Goal: Task Accomplishment & Management: Use online tool/utility

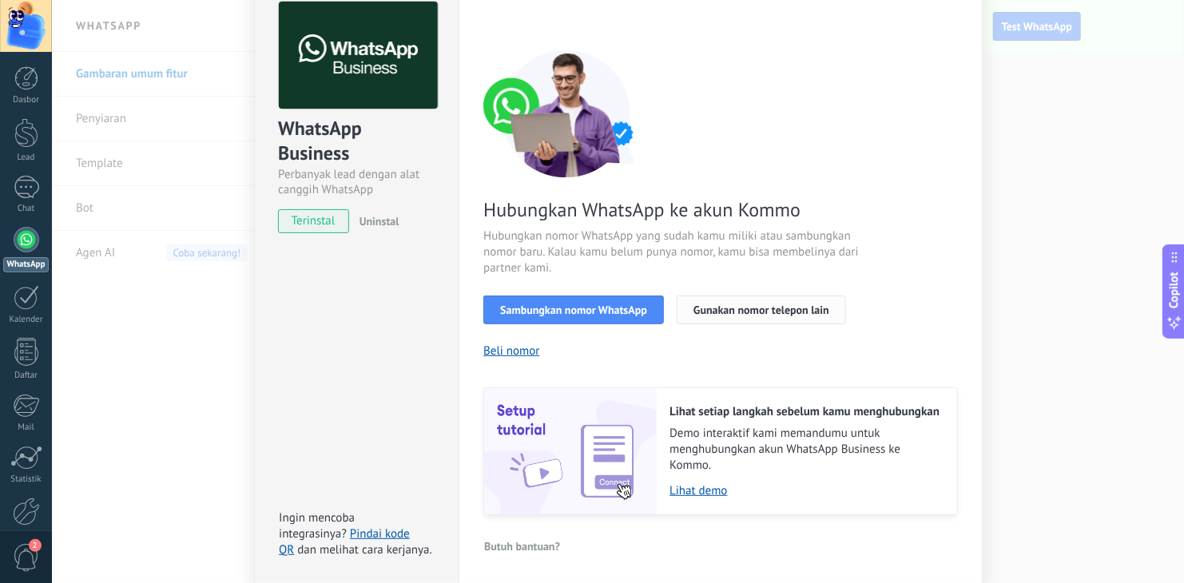
scroll to position [85, 0]
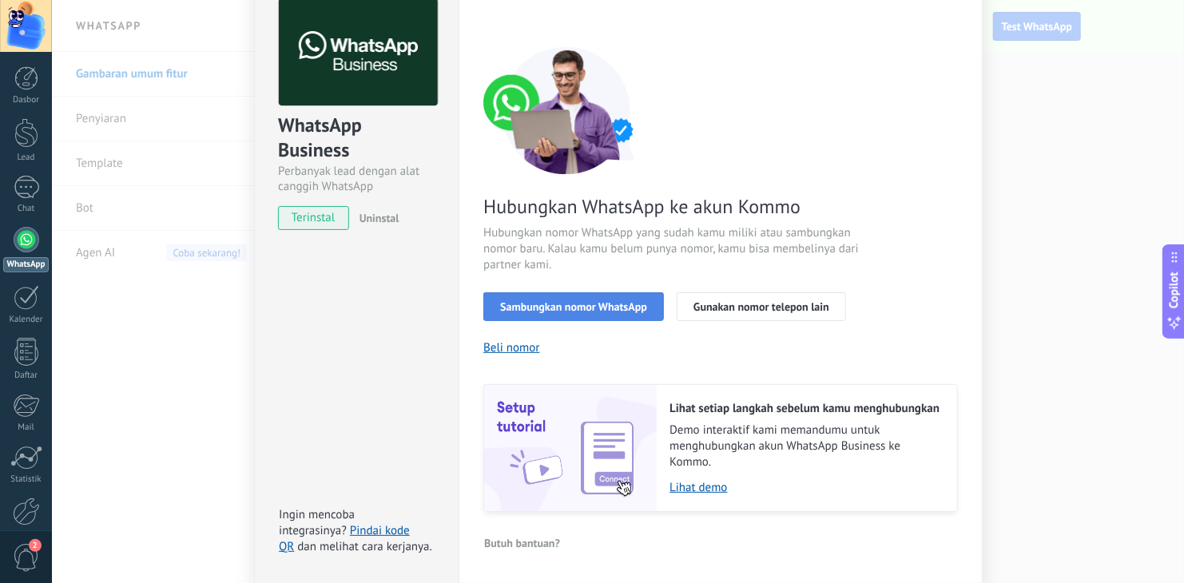
click at [607, 306] on span "Sambungkan nomor WhatsApp" at bounding box center [573, 306] width 147 height 11
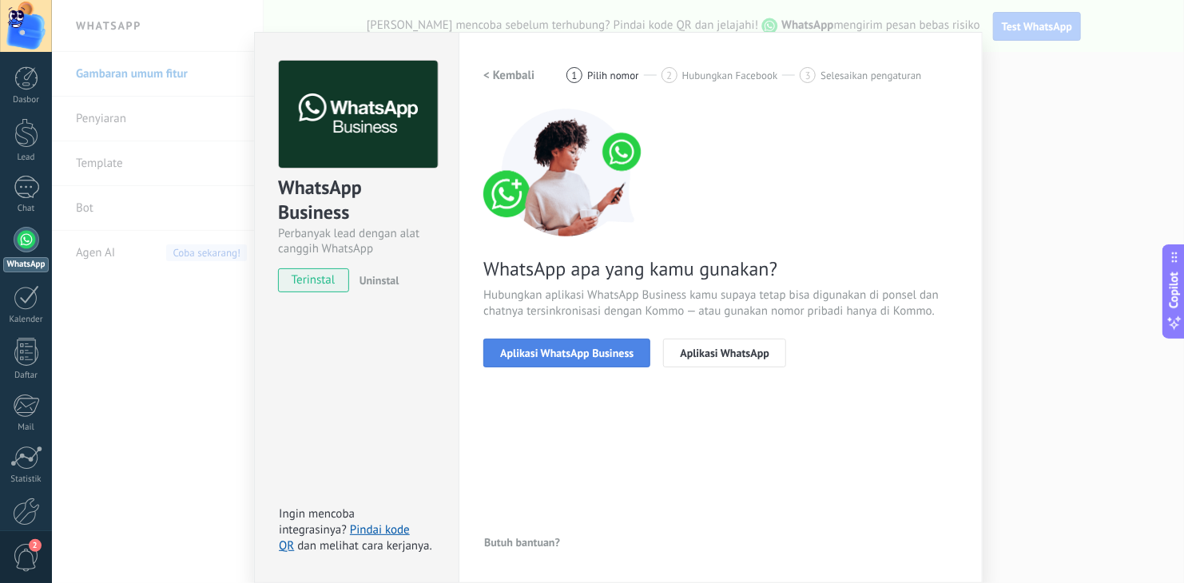
click at [587, 361] on button "Aplikasi WhatsApp Business" at bounding box center [566, 353] width 167 height 29
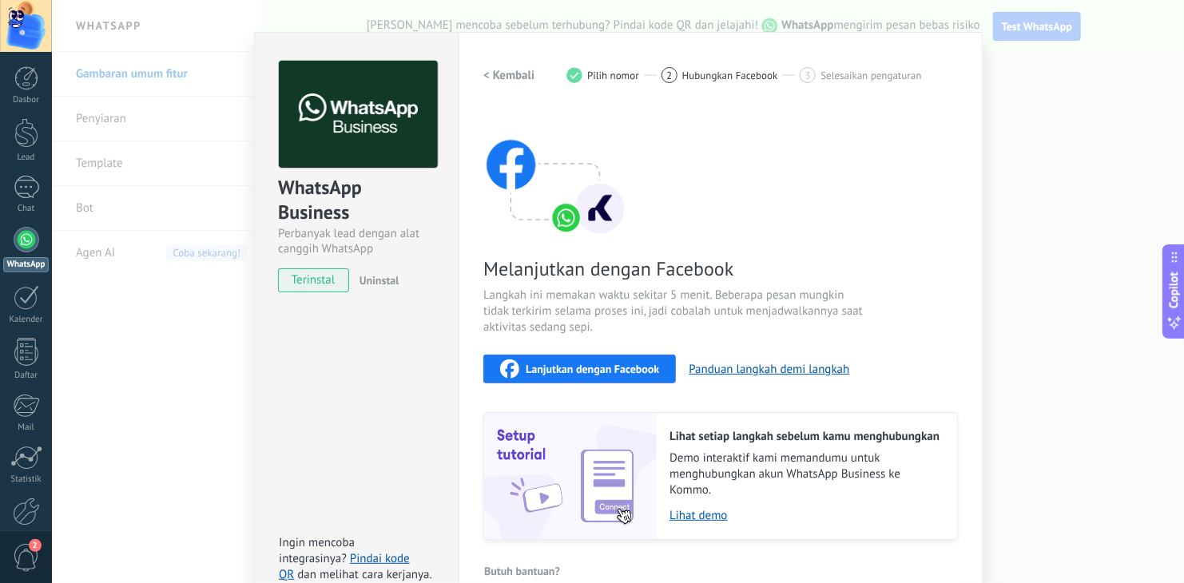
click at [605, 376] on div "Lanjutkan dengan Facebook" at bounding box center [579, 369] width 159 height 19
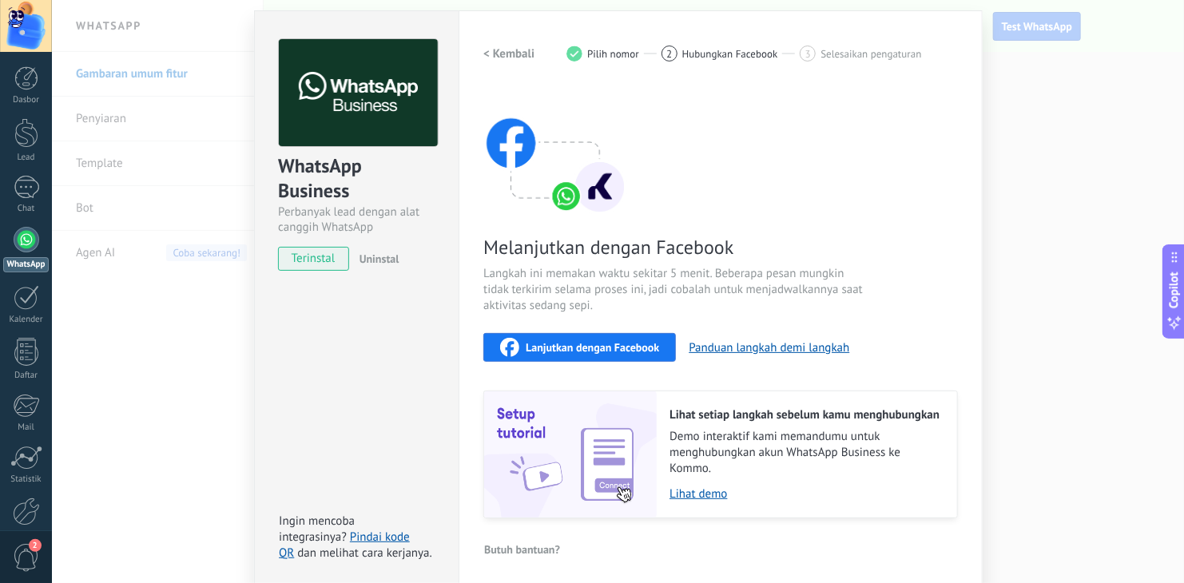
scroll to position [50, 0]
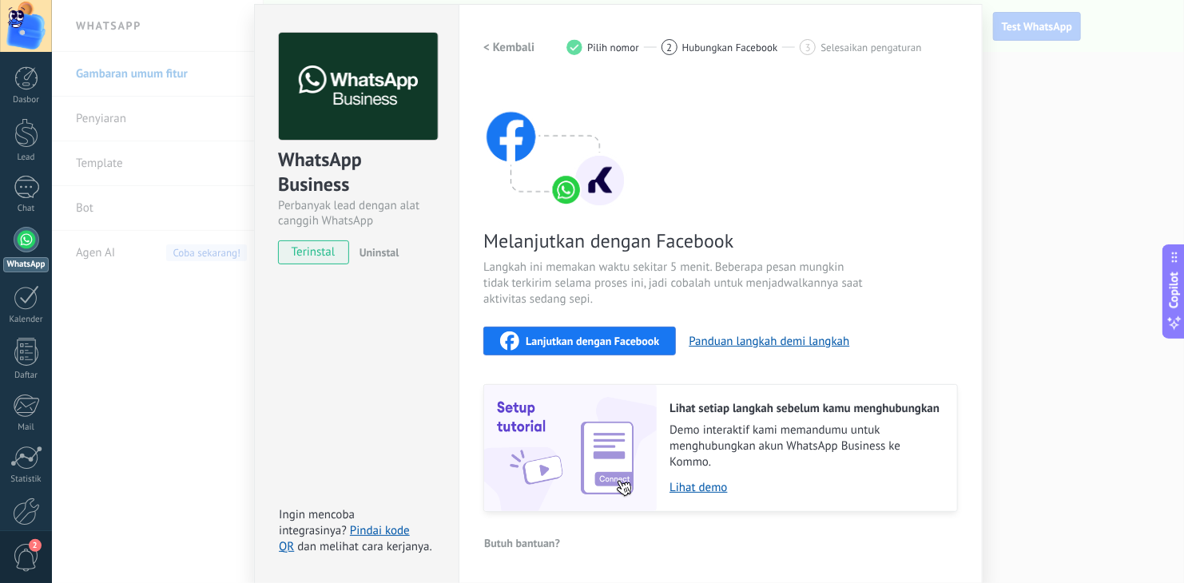
click at [581, 181] on img at bounding box center [555, 145] width 144 height 128
click at [674, 48] on div "2" at bounding box center [670, 47] width 16 height 16
click at [666, 48] on span "2" at bounding box center [669, 48] width 6 height 14
click at [373, 532] on link "Pindai kode QR" at bounding box center [344, 538] width 131 height 31
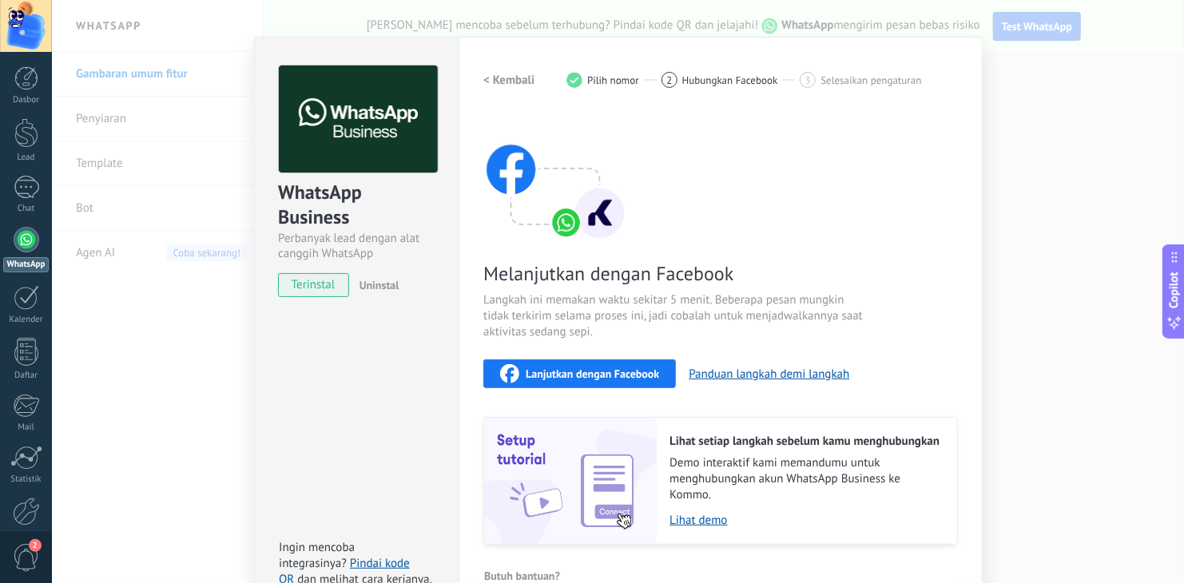
scroll to position [0, 0]
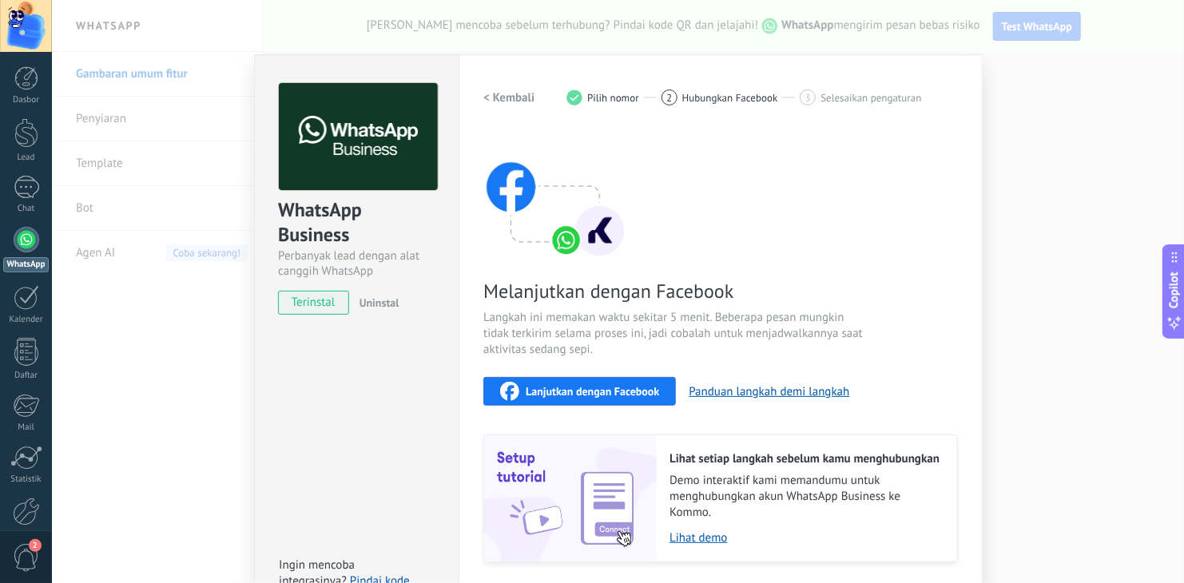
click at [514, 97] on h2 "< Kembali" at bounding box center [508, 97] width 51 height 15
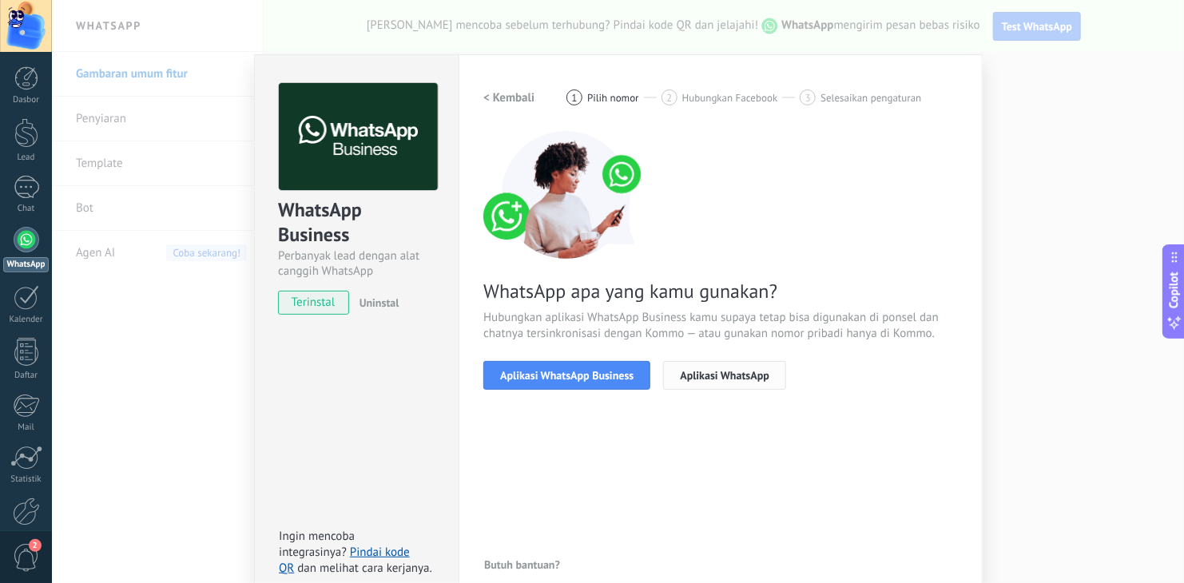
click at [718, 388] on button "Aplikasi WhatsApp" at bounding box center [724, 375] width 123 height 29
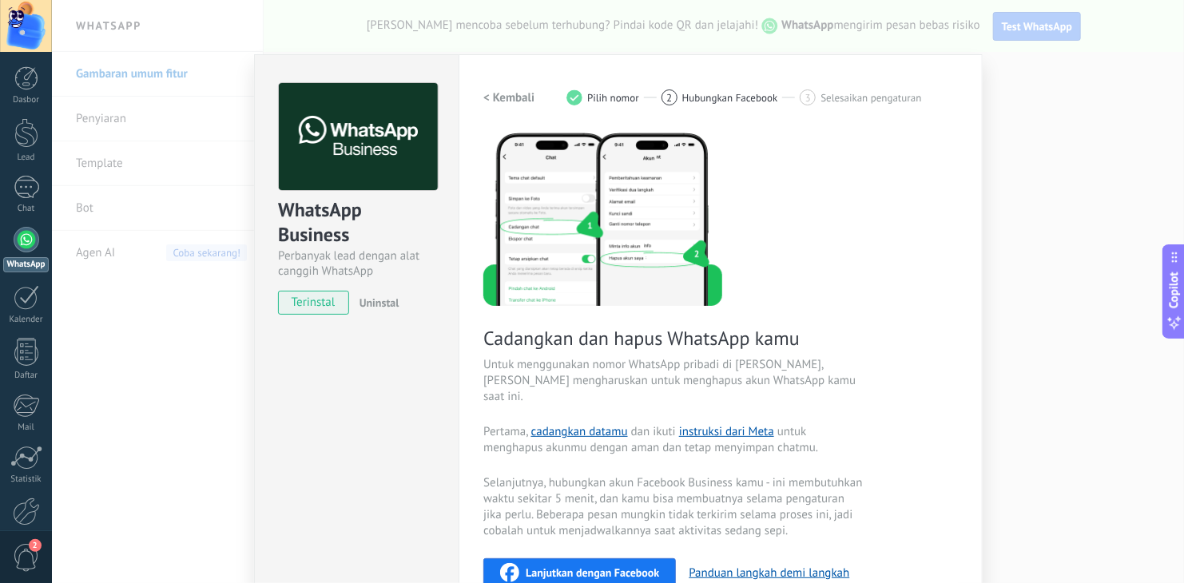
scroll to position [80, 0]
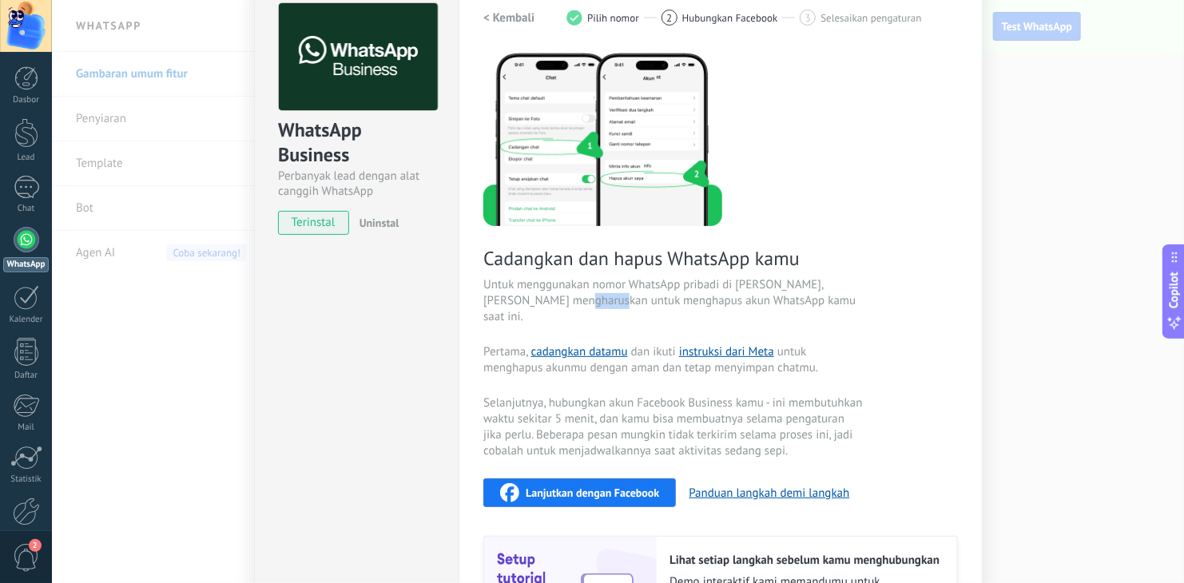
drag, startPoint x: 602, startPoint y: 295, endPoint x: 638, endPoint y: 307, distance: 37.9
click at [638, 307] on span "Untuk menggunakan nomor WhatsApp pribadi di [PERSON_NAME], [PERSON_NAME] mengha…" at bounding box center [673, 301] width 380 height 48
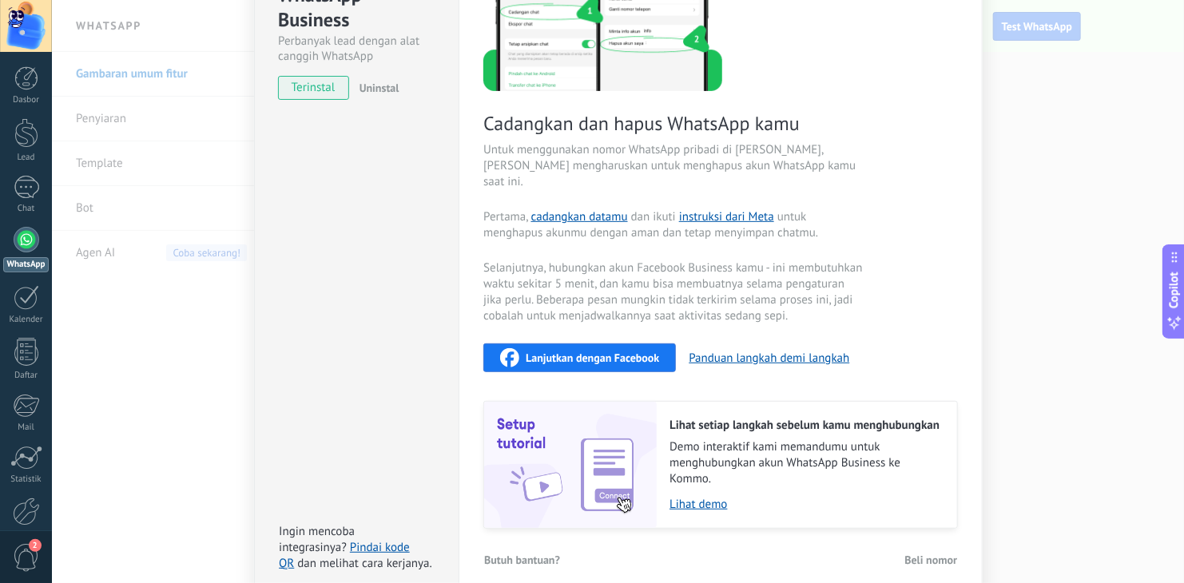
click at [736, 290] on span "Selanjutnya, hubungkan akun Facebook Business kamu - ini membutuhkan waktu seki…" at bounding box center [673, 293] width 380 height 64
drag, startPoint x: 536, startPoint y: 253, endPoint x: 674, endPoint y: 257, distance: 138.3
click at [632, 261] on span "Selanjutnya, hubungkan akun Facebook Business kamu - ini membutuhkan waktu seki…" at bounding box center [673, 293] width 380 height 64
click at [704, 261] on span "Selanjutnya, hubungkan akun Facebook Business kamu - ini membutuhkan waktu seki…" at bounding box center [673, 293] width 380 height 64
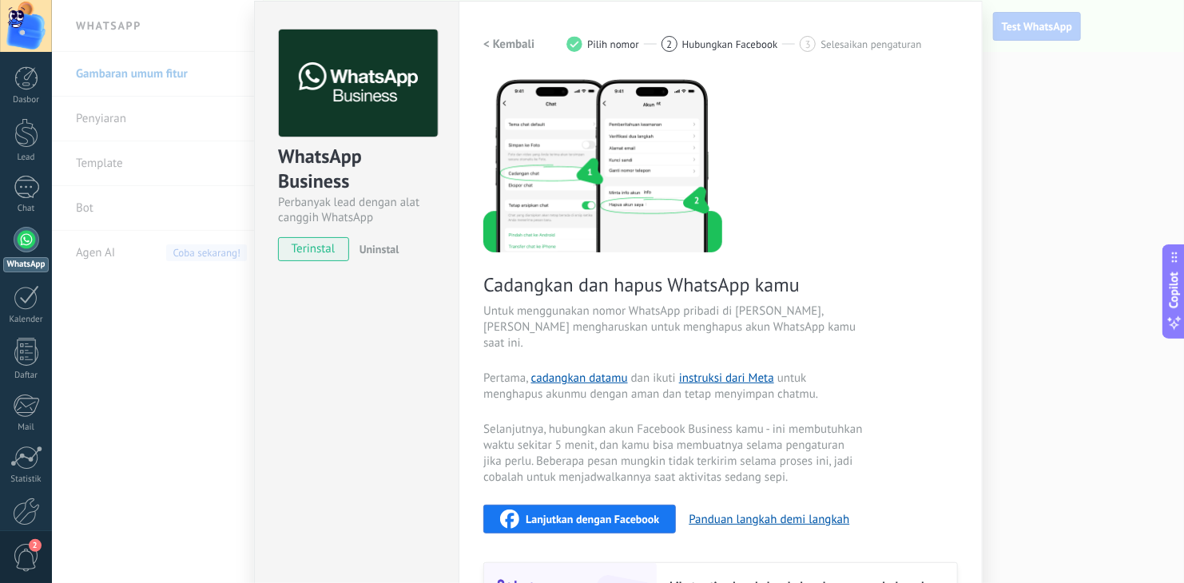
scroll to position [0, 0]
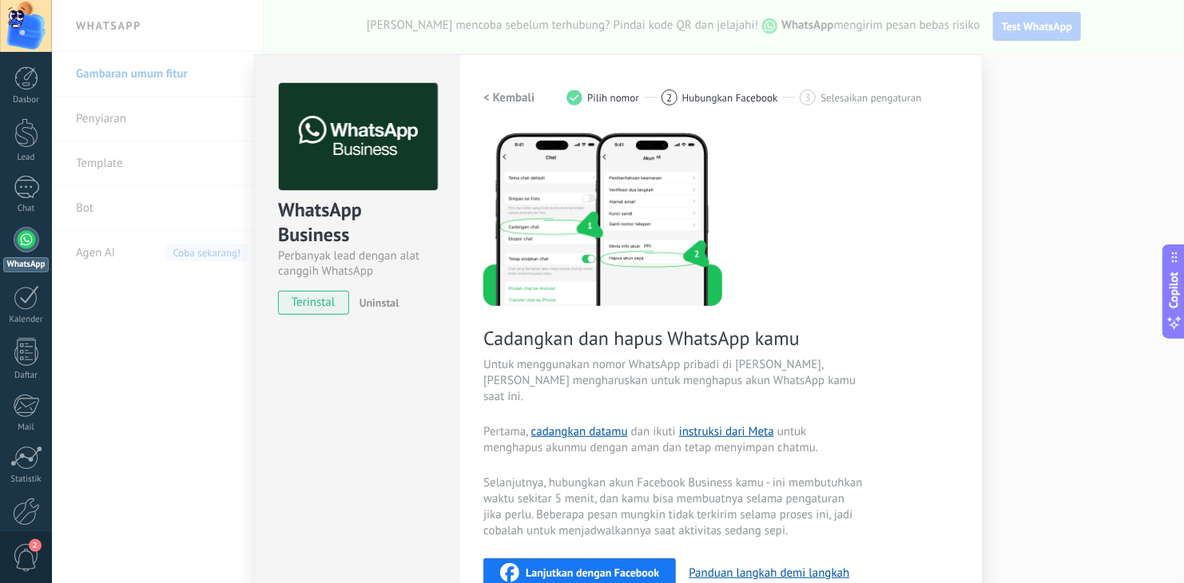
click at [511, 101] on h2 "< Kembali" at bounding box center [508, 97] width 51 height 15
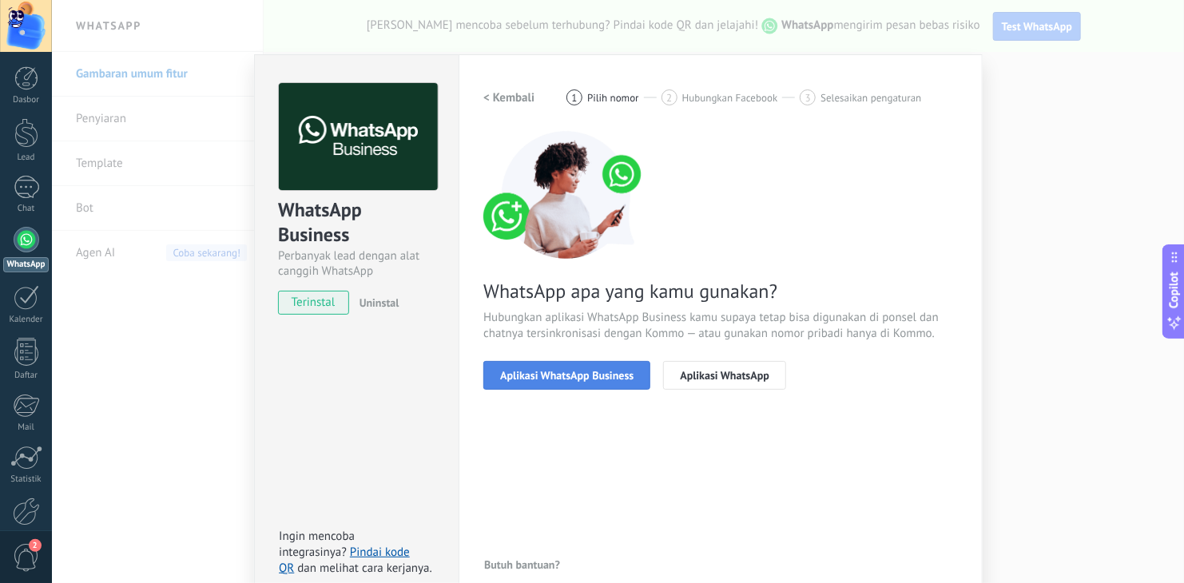
click at [578, 379] on span "Aplikasi WhatsApp Business" at bounding box center [566, 375] width 133 height 11
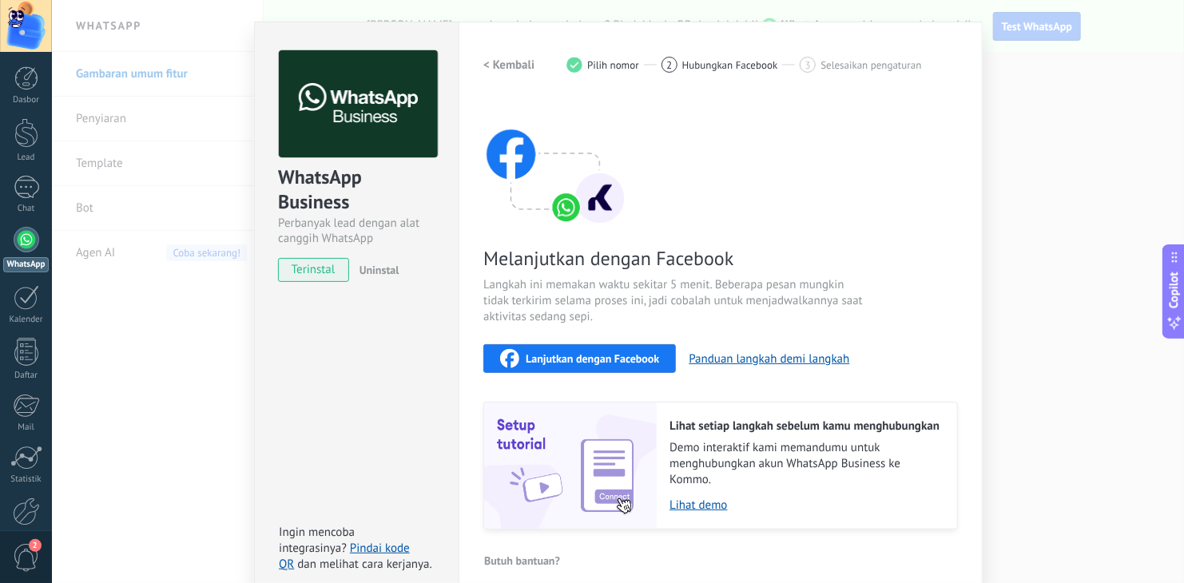
scroll to position [50, 0]
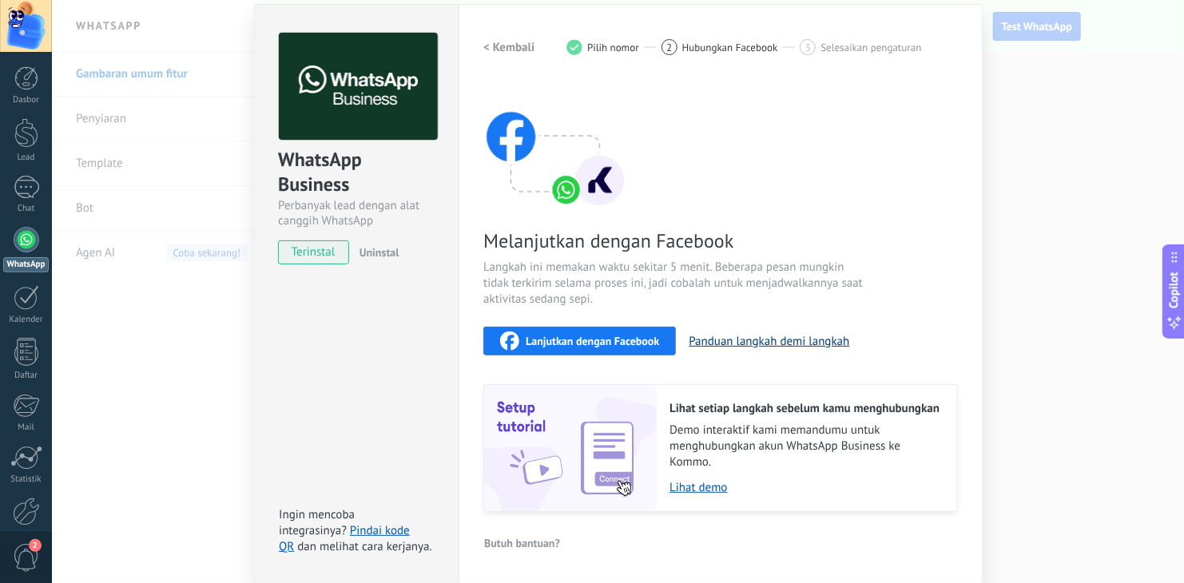
click at [756, 342] on button "Panduan langkah demi langkah" at bounding box center [769, 341] width 161 height 15
click at [608, 344] on span "Lanjutkan dengan Facebook" at bounding box center [592, 341] width 133 height 11
